Goal: Information Seeking & Learning: Understand process/instructions

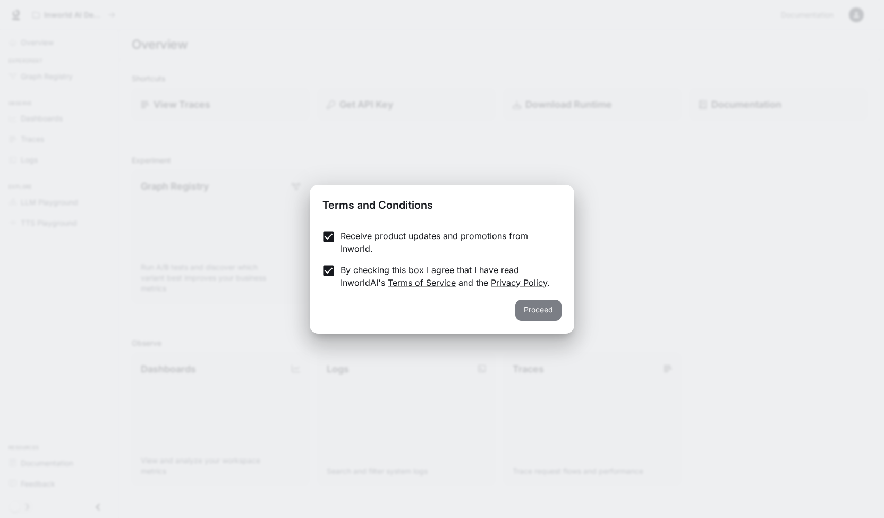
click at [536, 309] on button "Proceed" at bounding box center [538, 310] width 46 height 21
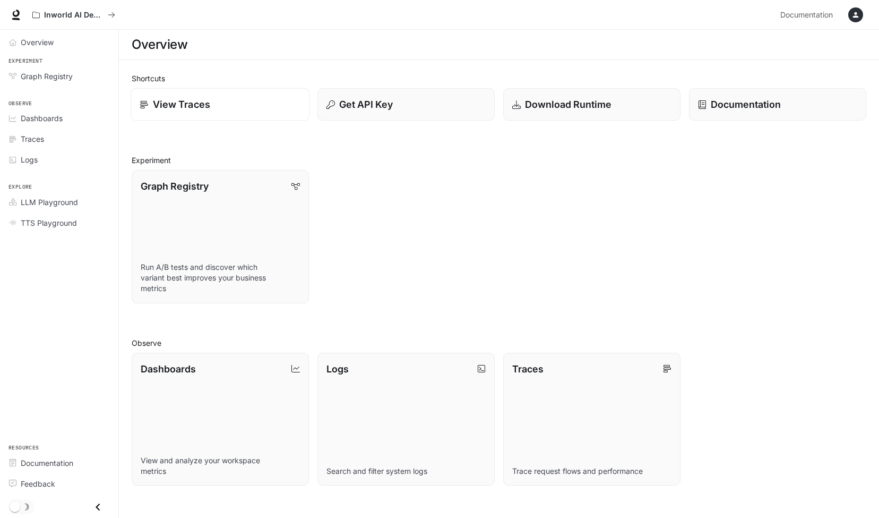
click at [190, 108] on p "View Traces" at bounding box center [181, 104] width 57 height 14
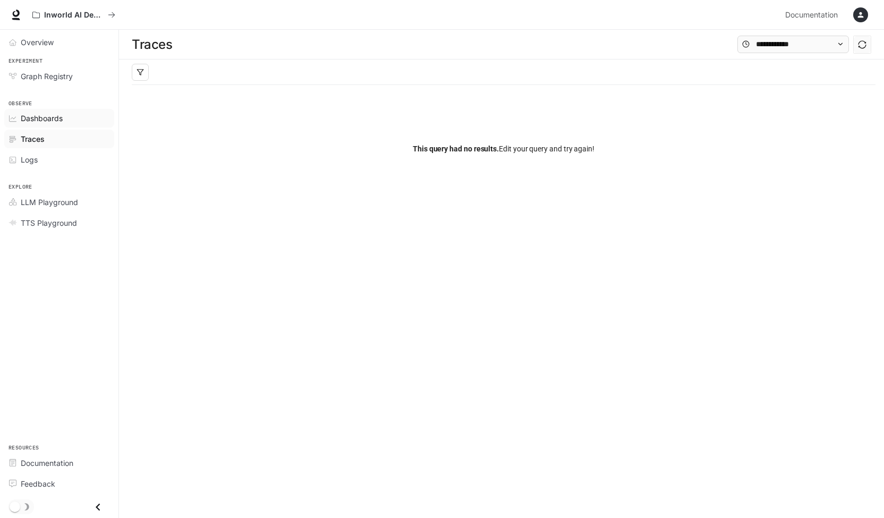
click at [55, 119] on span "Dashboards" at bounding box center [42, 118] width 42 height 11
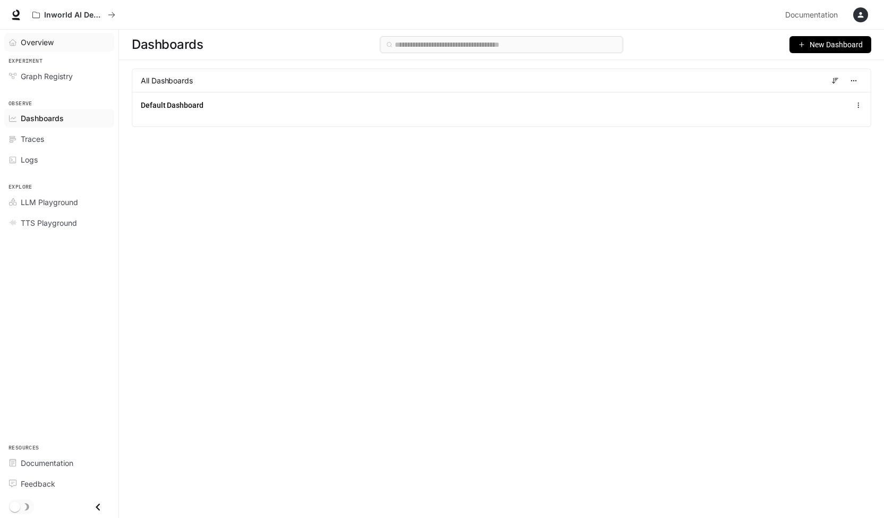
click at [46, 44] on span "Overview" at bounding box center [37, 42] width 33 height 11
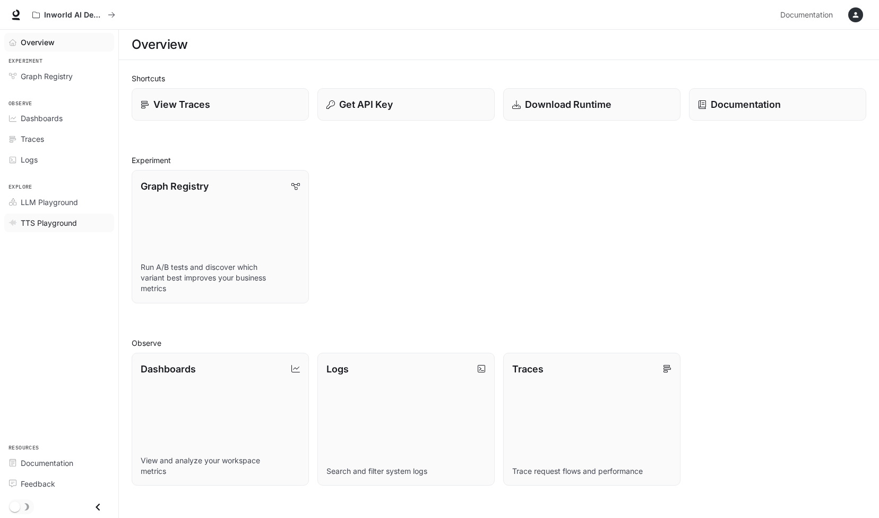
click at [50, 218] on span "TTS Playground" at bounding box center [49, 222] width 56 height 11
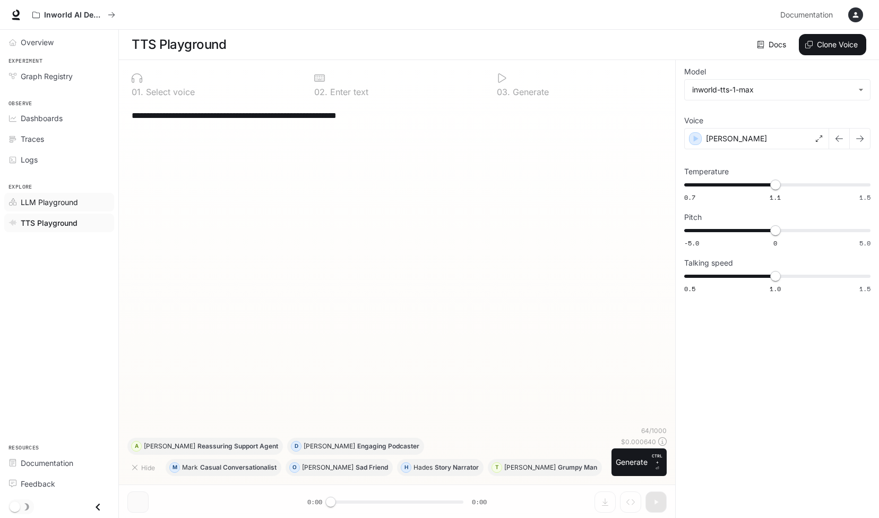
click at [54, 199] on span "LLM Playground" at bounding box center [49, 201] width 57 height 11
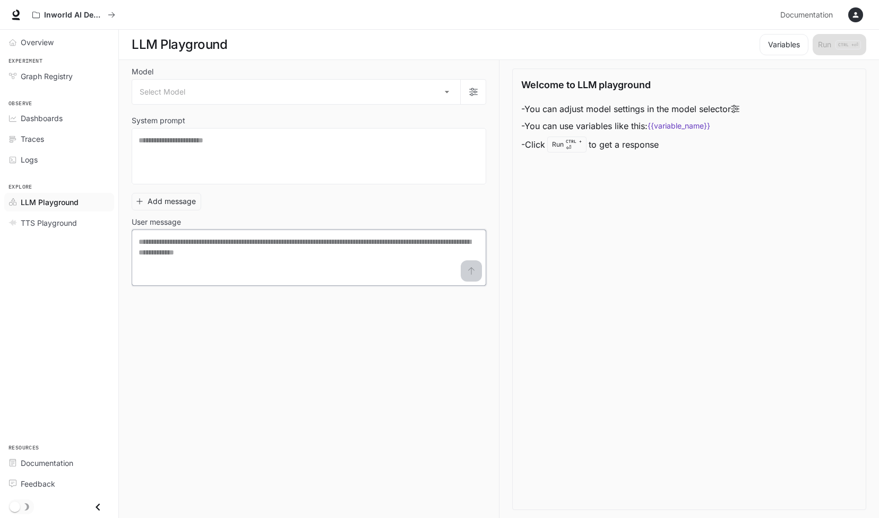
click at [283, 258] on textarea at bounding box center [309, 257] width 341 height 42
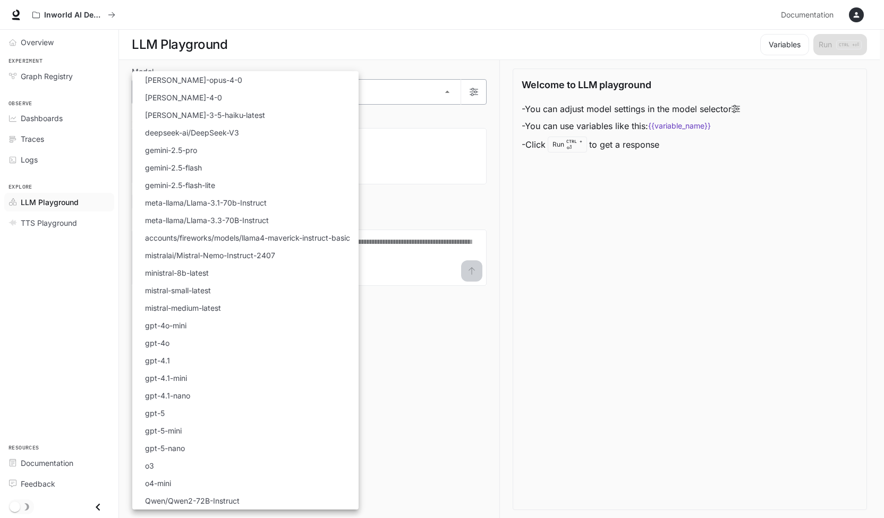
click at [202, 93] on body "Skip to main content Inworld AI Demos Documentation Documentation Portal Overvi…" at bounding box center [442, 259] width 884 height 518
click at [243, 133] on li "deepseek-ai/DeepSeek-V3" at bounding box center [245, 133] width 226 height 18
type input "**********"
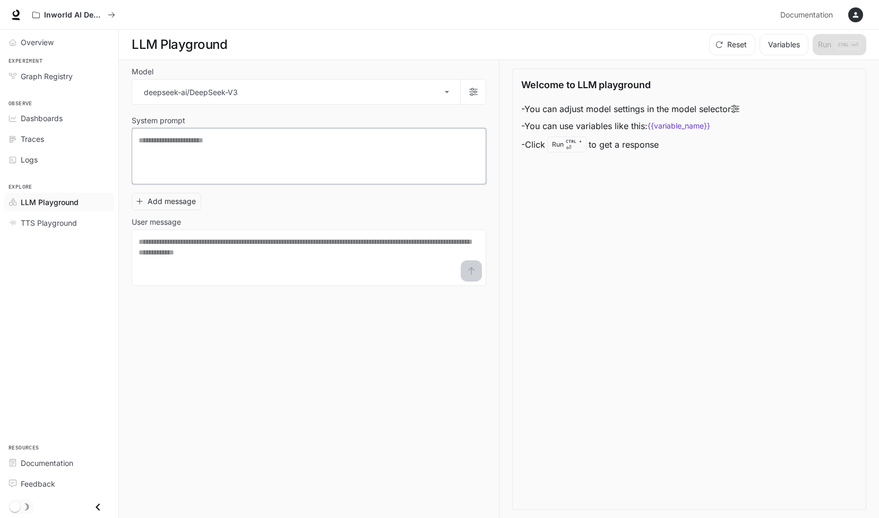
click at [243, 136] on textarea at bounding box center [309, 156] width 341 height 42
click at [46, 38] on span "Overview" at bounding box center [37, 42] width 33 height 11
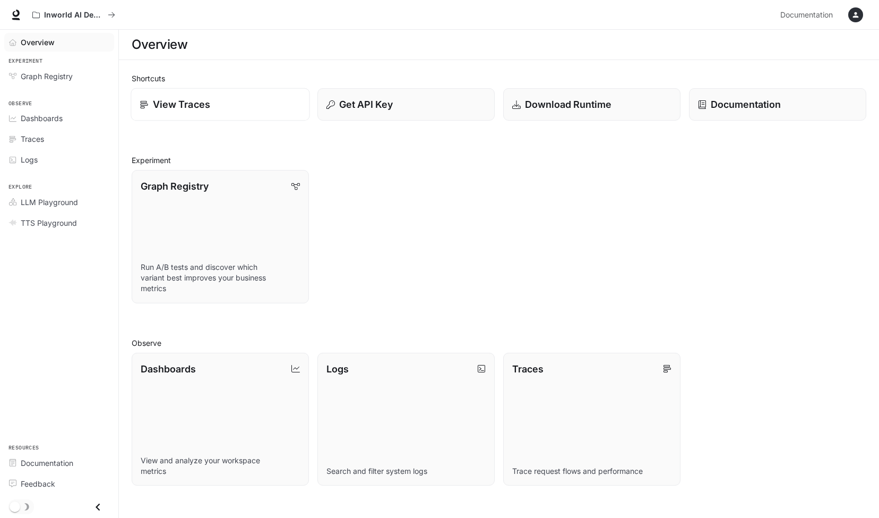
click at [206, 107] on p "View Traces" at bounding box center [181, 104] width 57 height 14
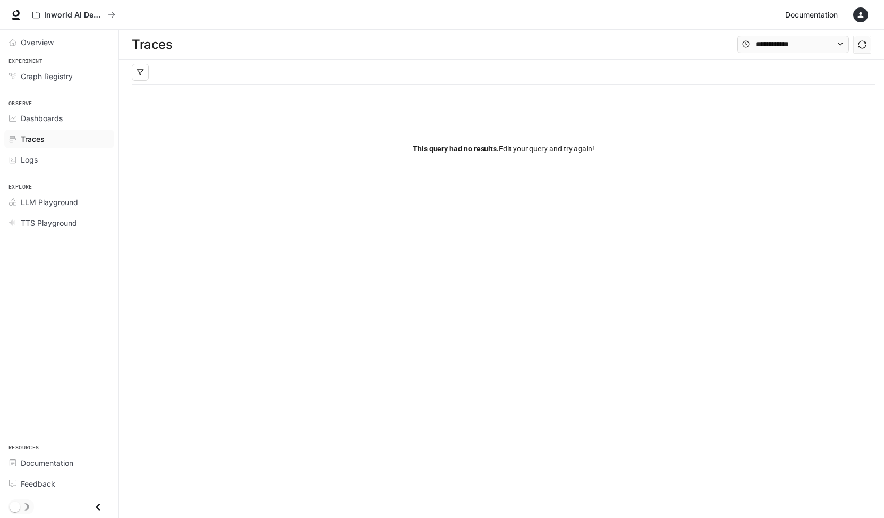
click at [819, 15] on span "Documentation" at bounding box center [811, 14] width 53 height 13
